Goal: Transaction & Acquisition: Purchase product/service

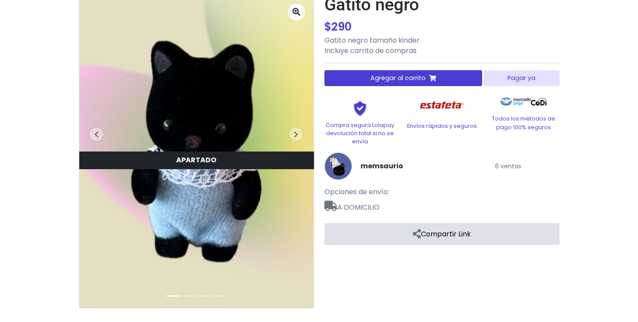
scroll to position [70, 0]
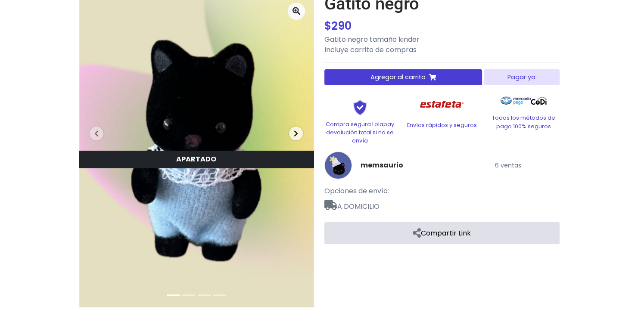
click at [297, 130] on icon "button" at bounding box center [296, 133] width 4 height 7
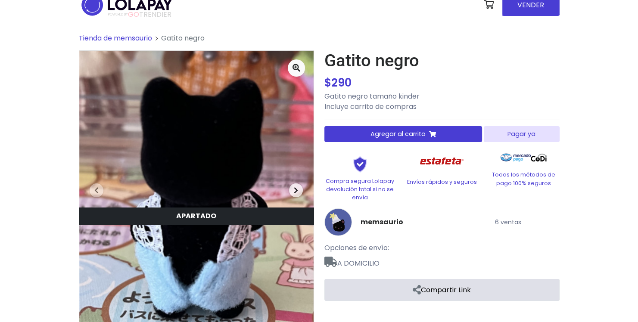
scroll to position [0, 0]
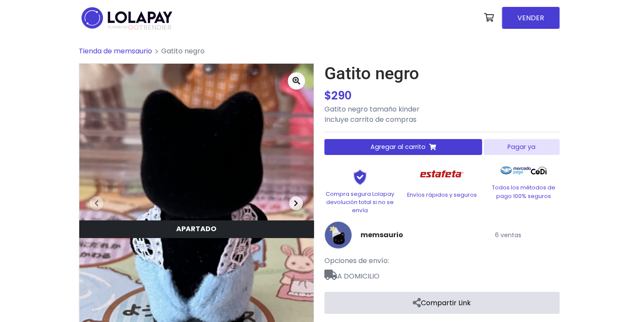
click at [293, 202] on span "button" at bounding box center [296, 204] width 14 height 14
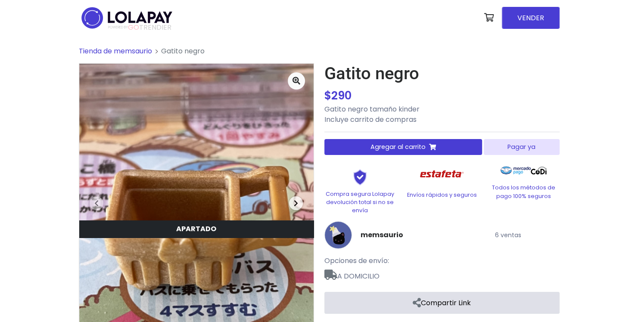
click at [293, 202] on span "button" at bounding box center [296, 204] width 14 height 14
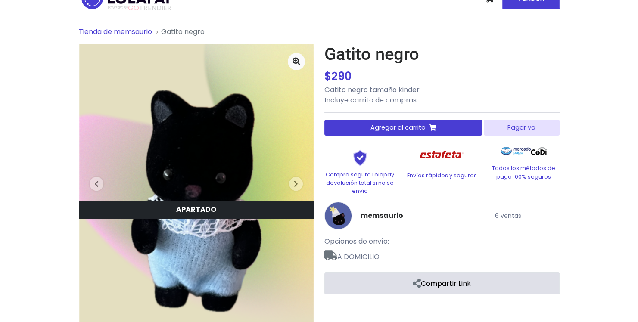
scroll to position [70, 0]
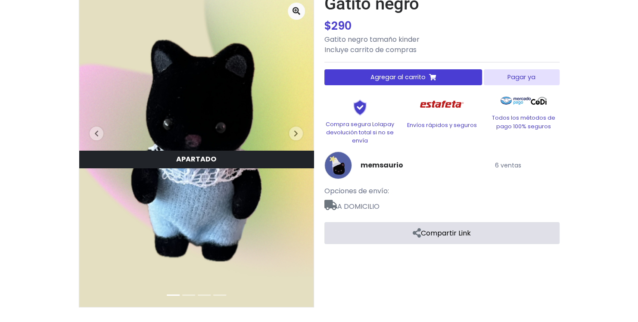
drag, startPoint x: 225, startPoint y: 160, endPoint x: 169, endPoint y: 160, distance: 56.9
click at [169, 160] on div "APARTADO" at bounding box center [196, 159] width 234 height 17
